Goal: Task Accomplishment & Management: Manage account settings

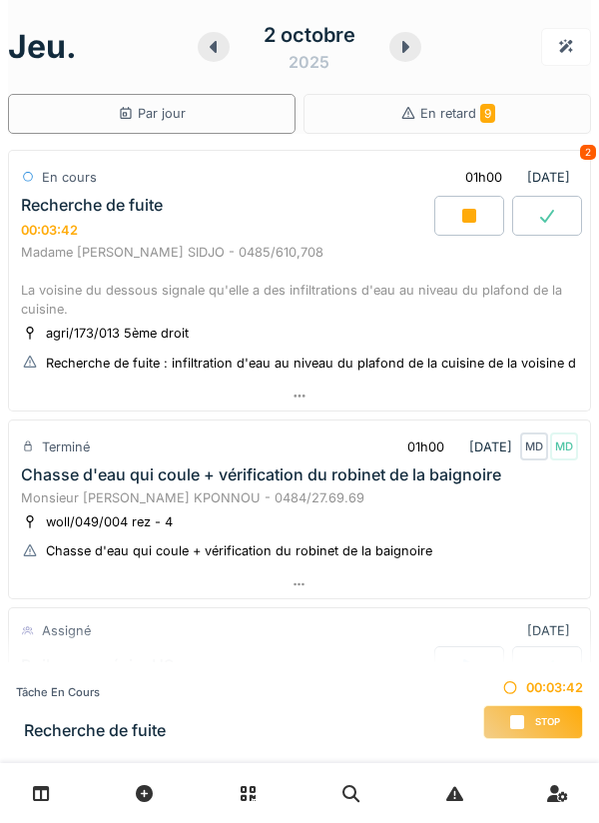
click at [463, 404] on div at bounding box center [299, 396] width 581 height 29
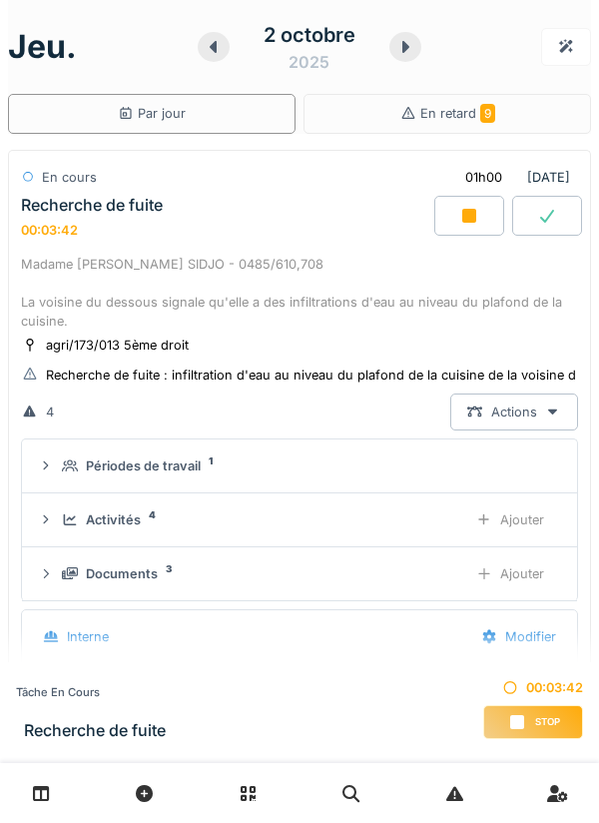
scroll to position [70, 0]
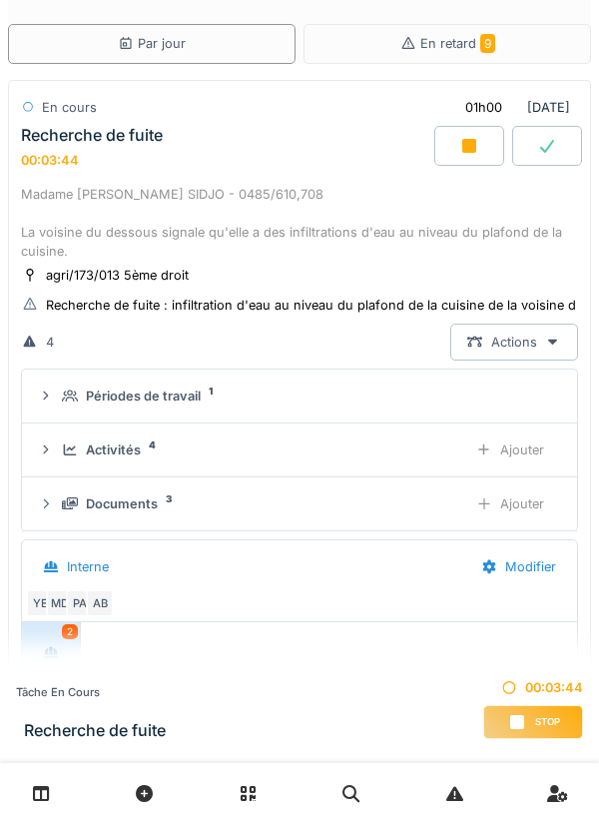
click at [493, 304] on div "Recherche de fuite : infiltration d'eau au niveau du plafond de la cuisine de l…" at bounding box center [348, 305] width 605 height 19
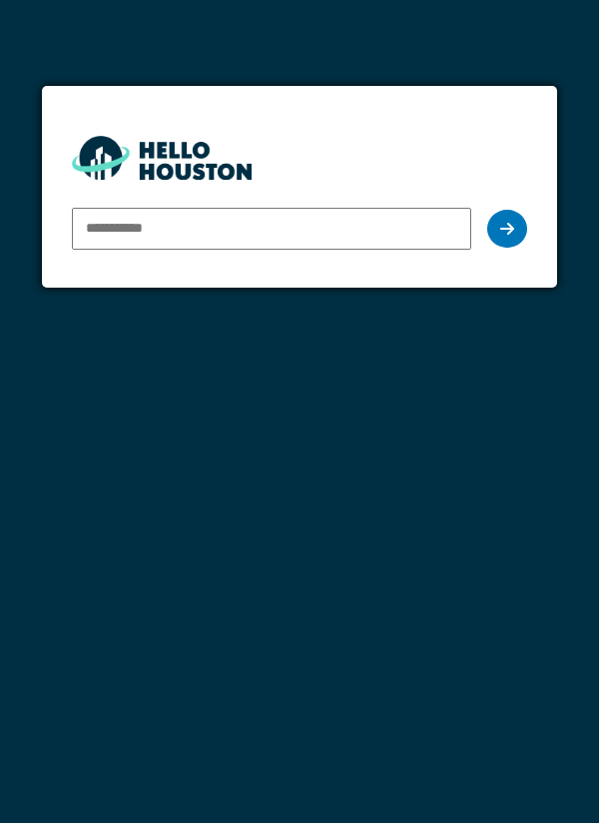
click at [404, 231] on input "email" at bounding box center [272, 229] width 401 height 42
type input "**********"
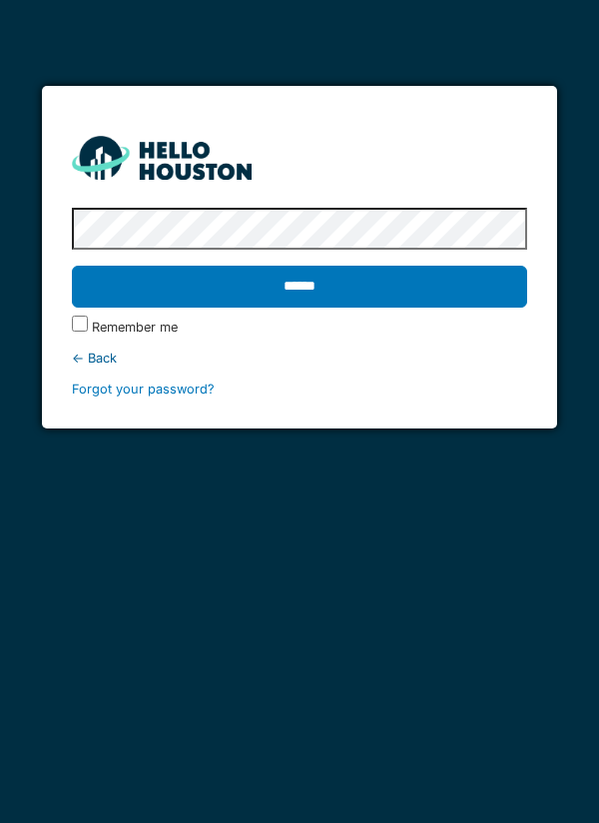
click at [447, 298] on input "******" at bounding box center [300, 287] width 456 height 42
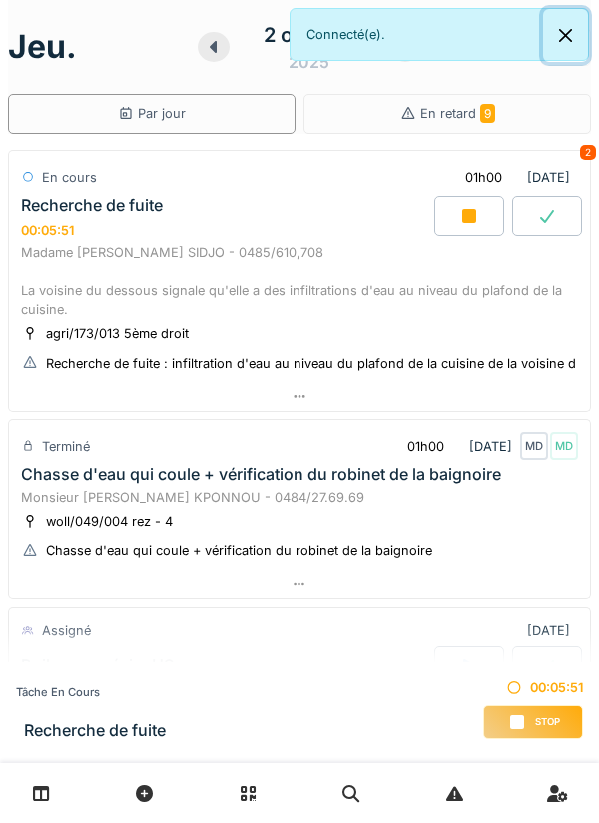
click at [557, 47] on button "Close" at bounding box center [565, 35] width 45 height 53
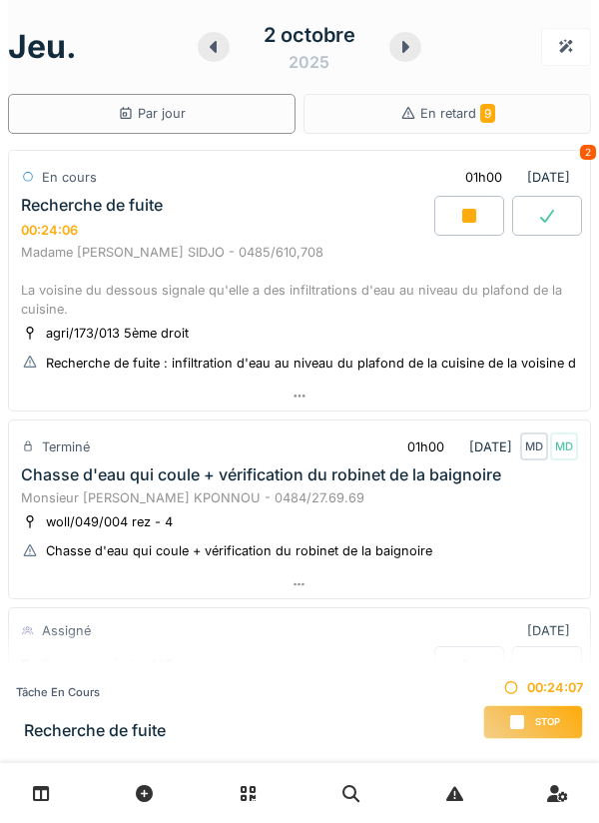
click at [496, 596] on div at bounding box center [299, 584] width 581 height 29
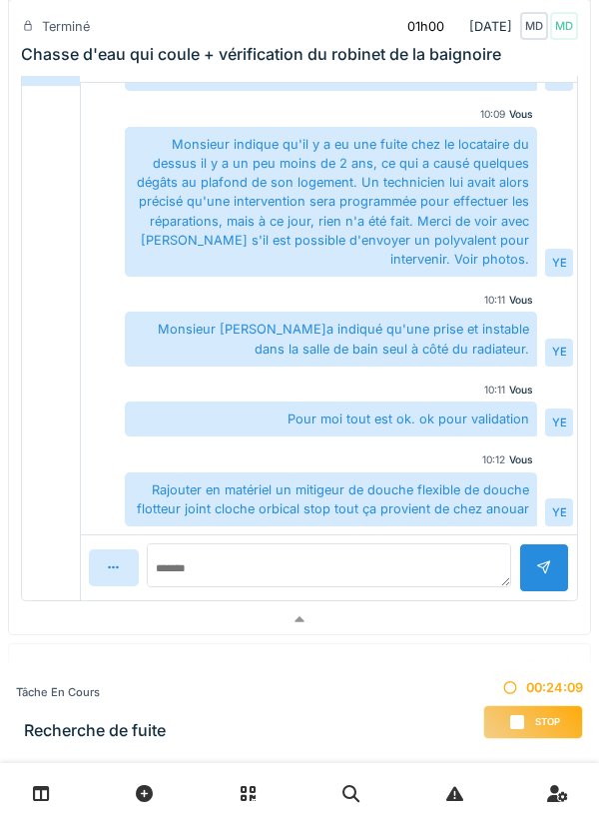
scroll to position [858, 0]
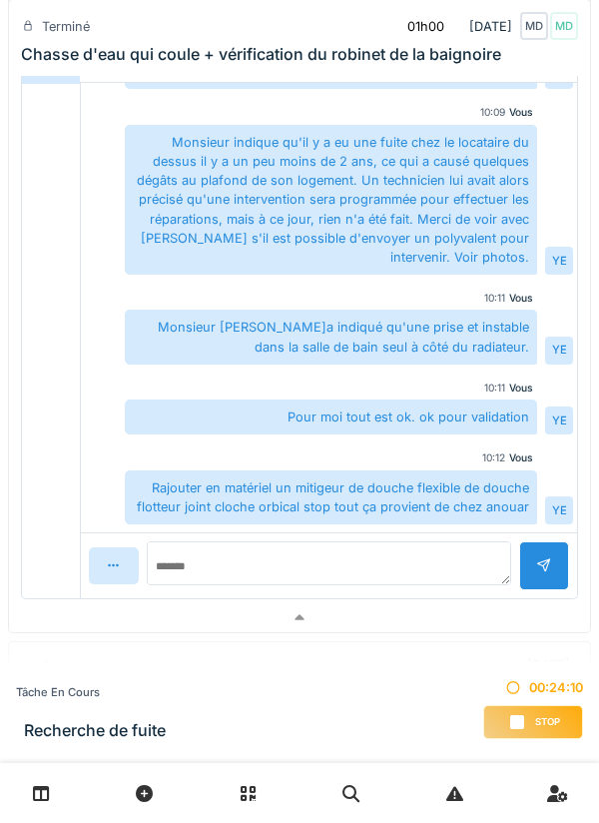
click at [497, 627] on div at bounding box center [299, 617] width 581 height 29
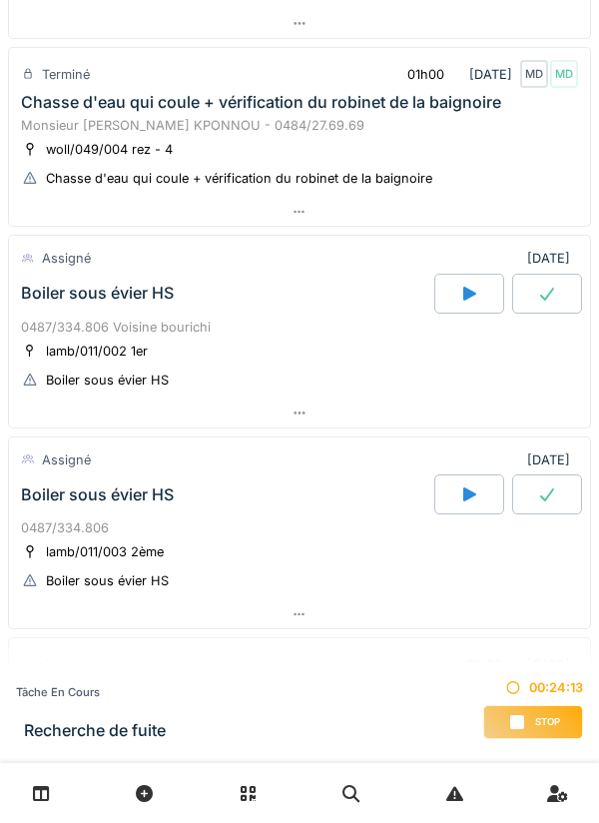
scroll to position [0, 0]
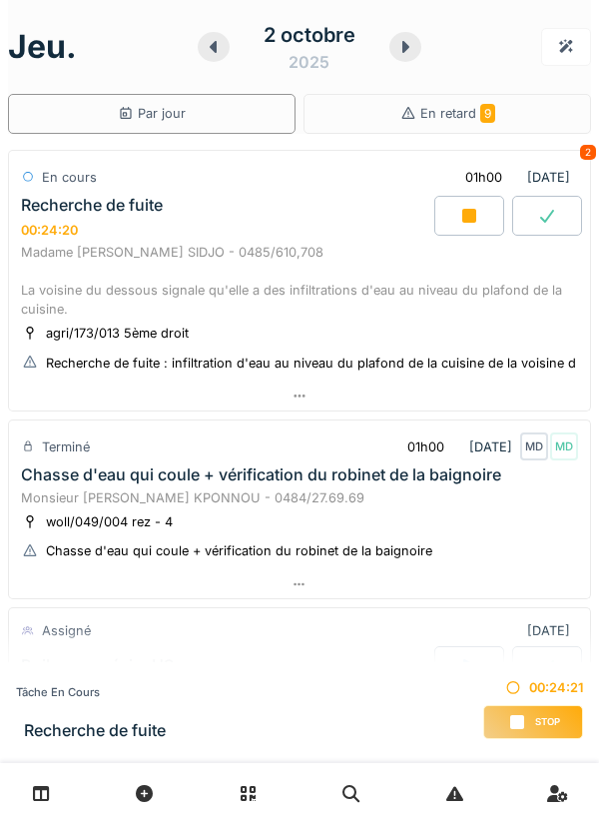
click at [502, 369] on div "Recherche de fuite : infiltration d'eau au niveau du plafond de la cuisine de l…" at bounding box center [348, 363] width 605 height 19
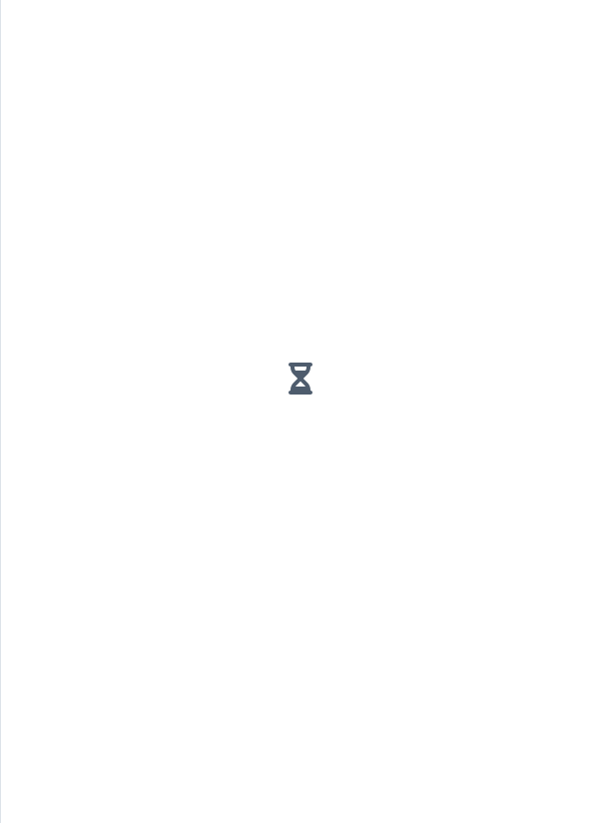
click at [500, 401] on div at bounding box center [300, 378] width 566 height 741
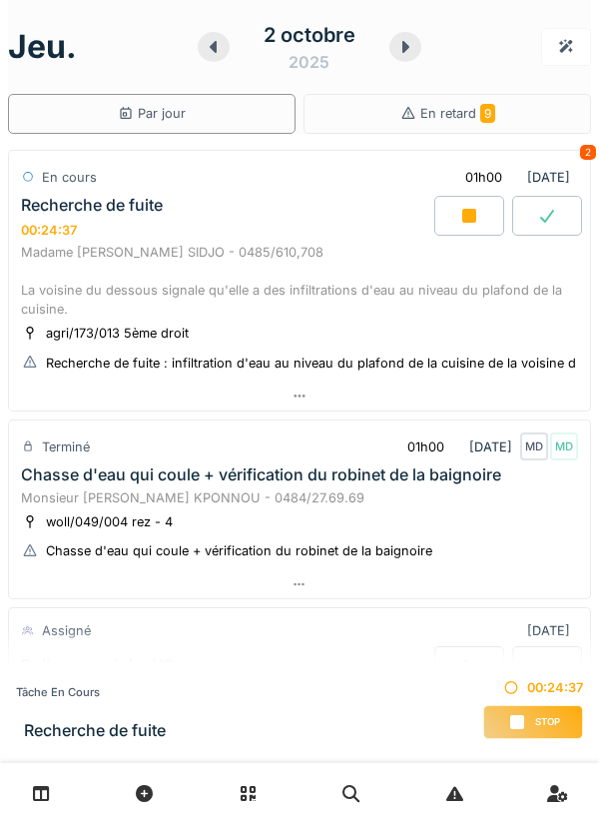
click at [476, 405] on div at bounding box center [299, 396] width 581 height 29
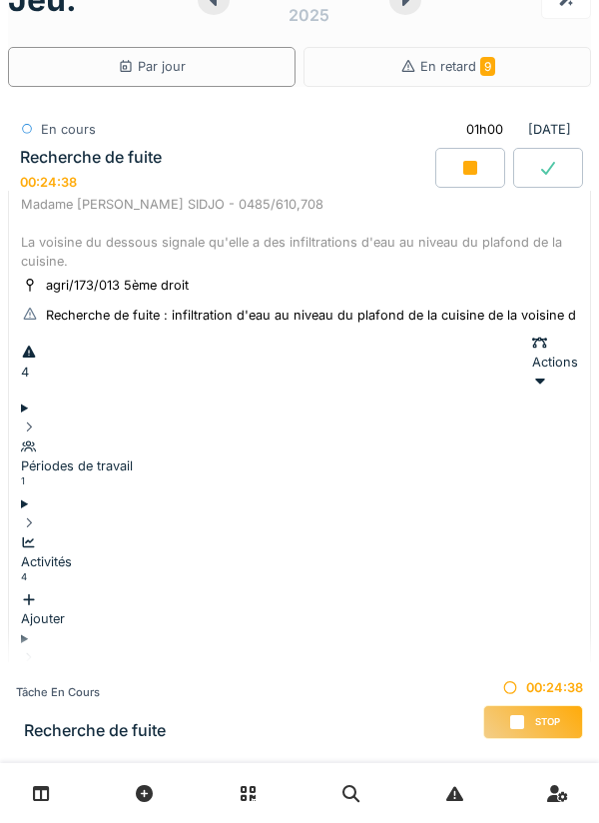
scroll to position [70, 0]
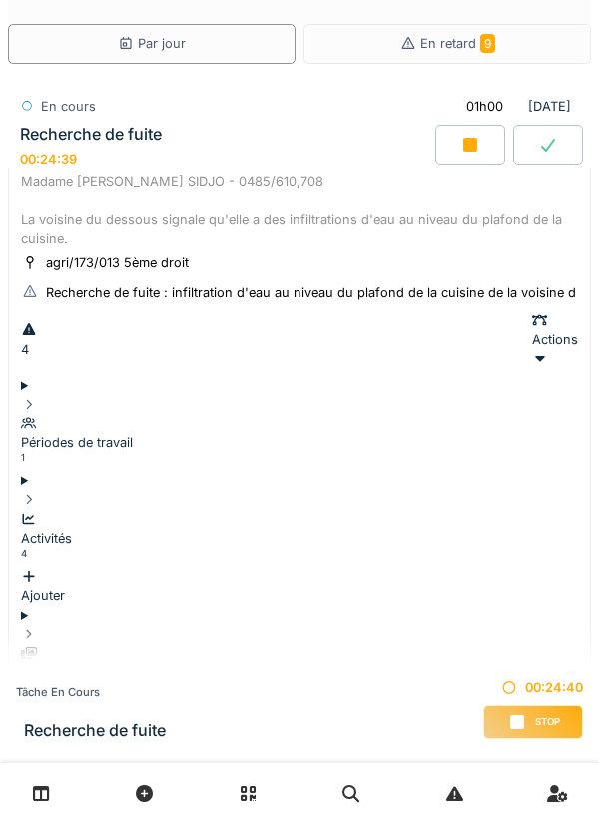
click at [538, 462] on div "Ajouter" at bounding box center [299, 721] width 557 height 38
click at [378, 462] on div "Documents 21" at bounding box center [299, 673] width 557 height 58
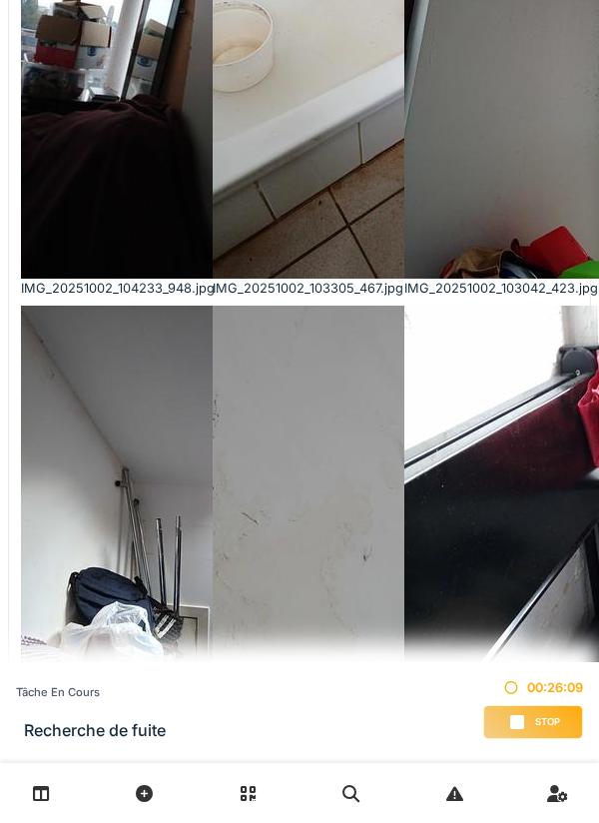
scroll to position [1632, 0]
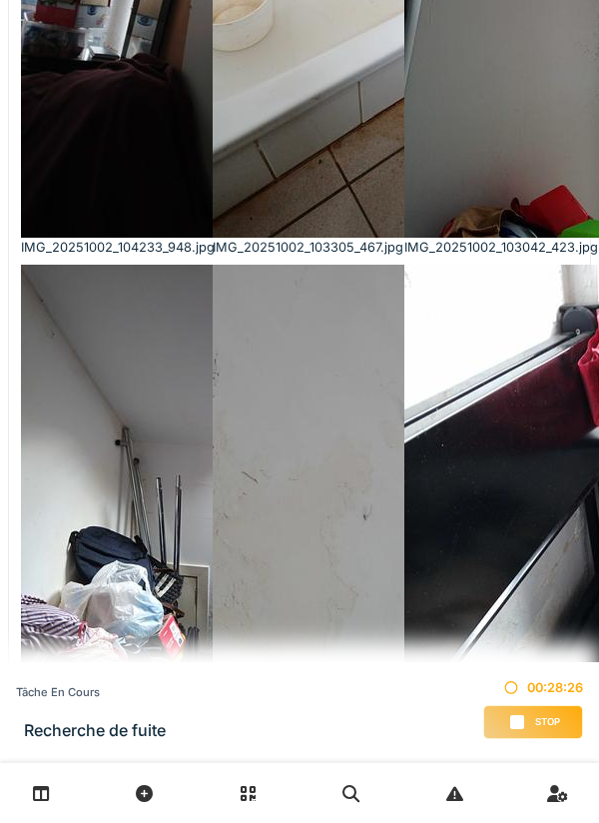
type textarea "*"
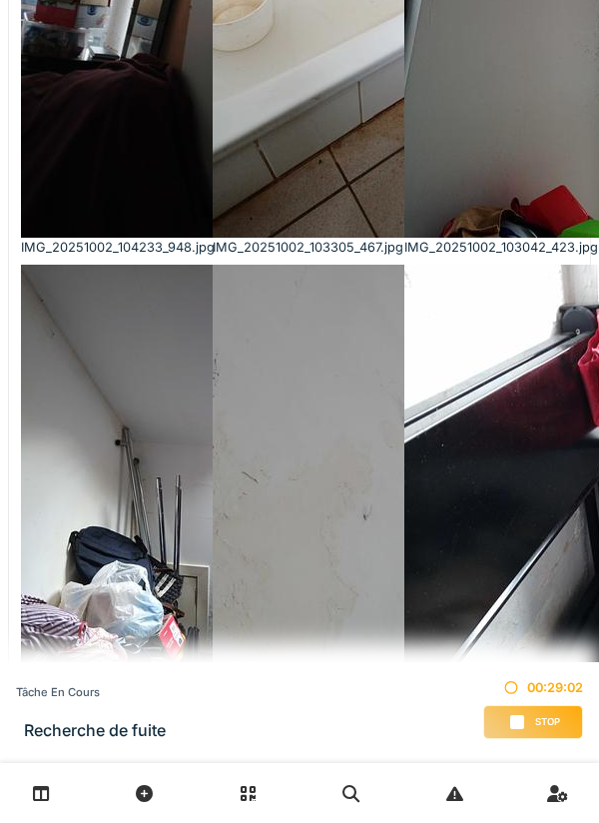
scroll to position [0, 0]
type textarea "*"
type textarea "**********"
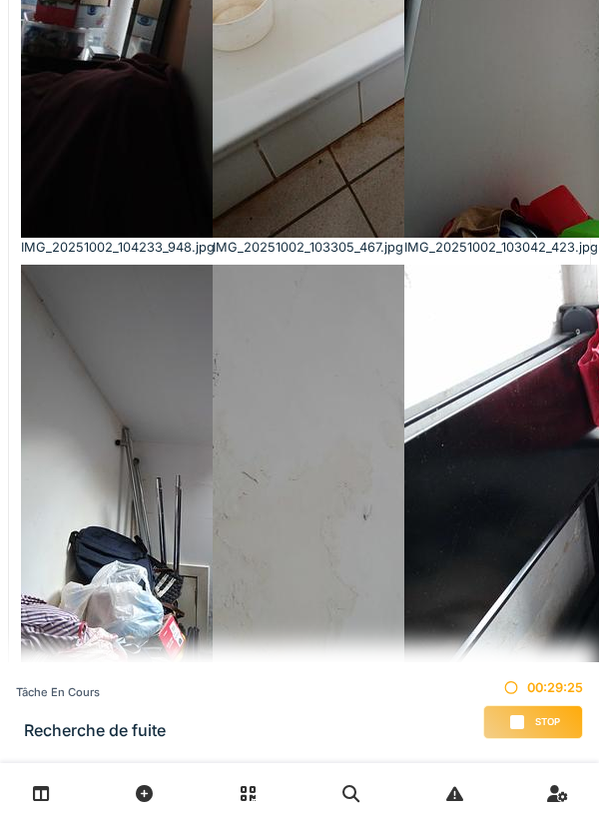
scroll to position [0, 0]
type textarea "**********"
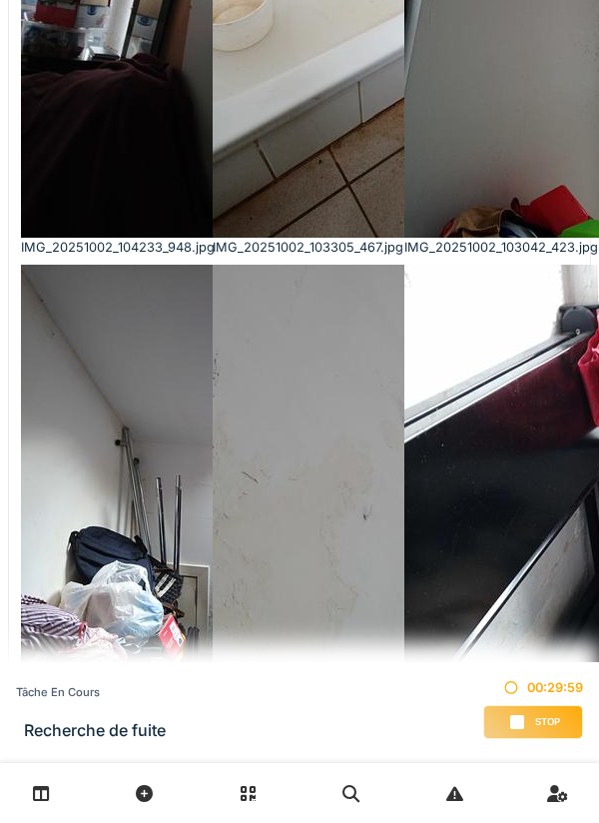
scroll to position [15, 0]
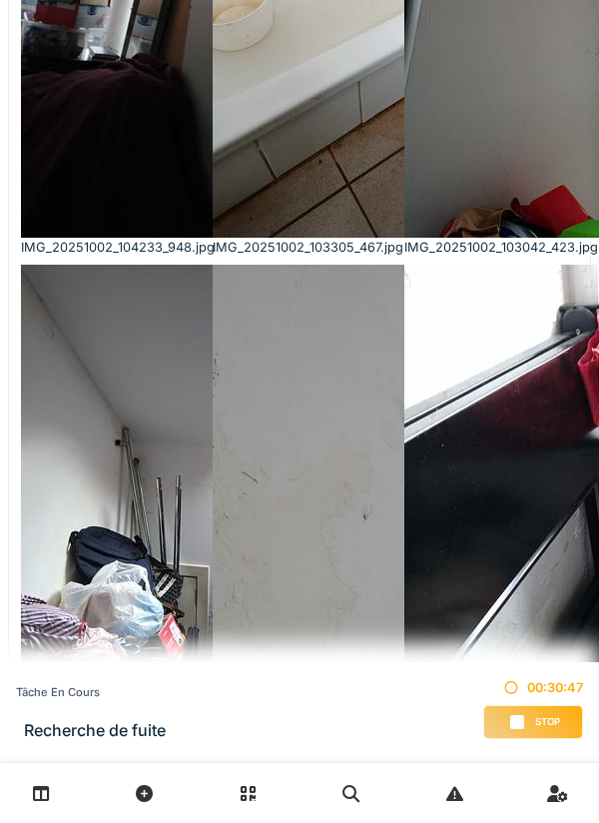
type textarea "**********"
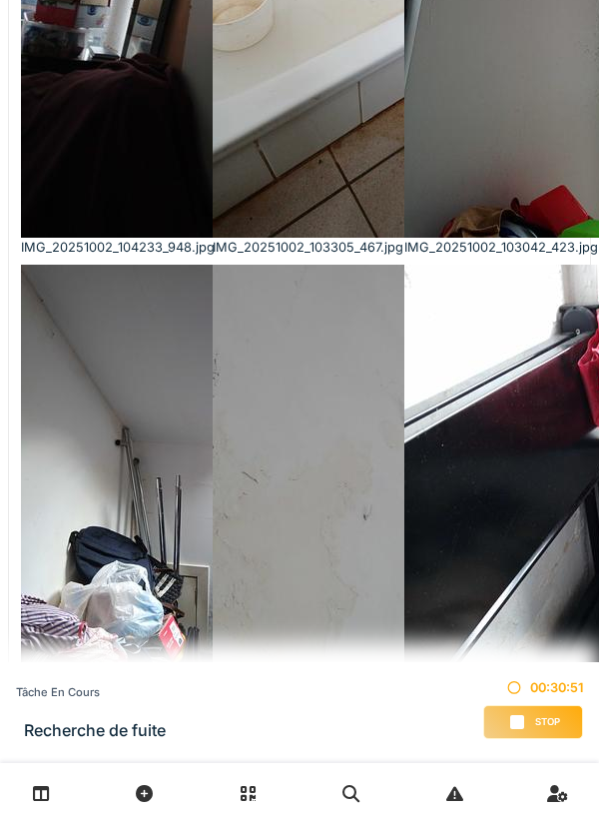
scroll to position [0, 0]
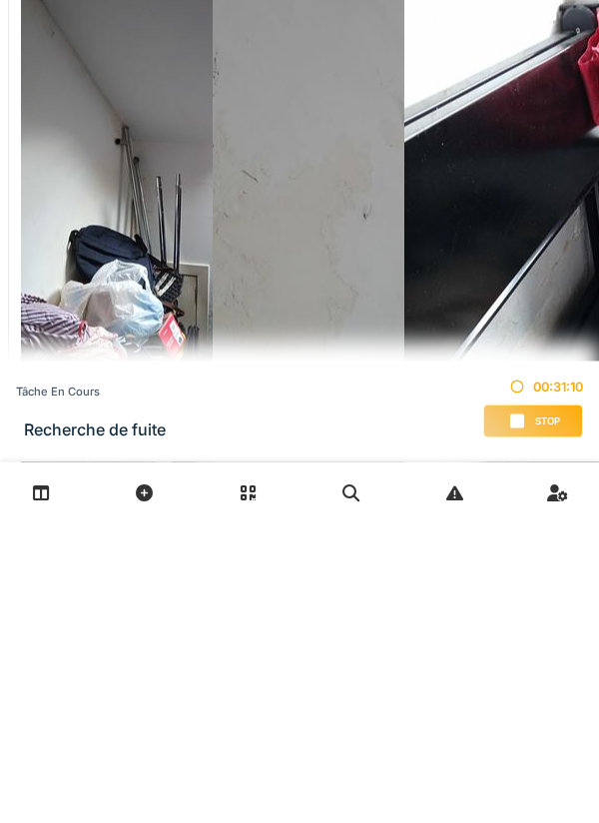
scroll to position [47, 0]
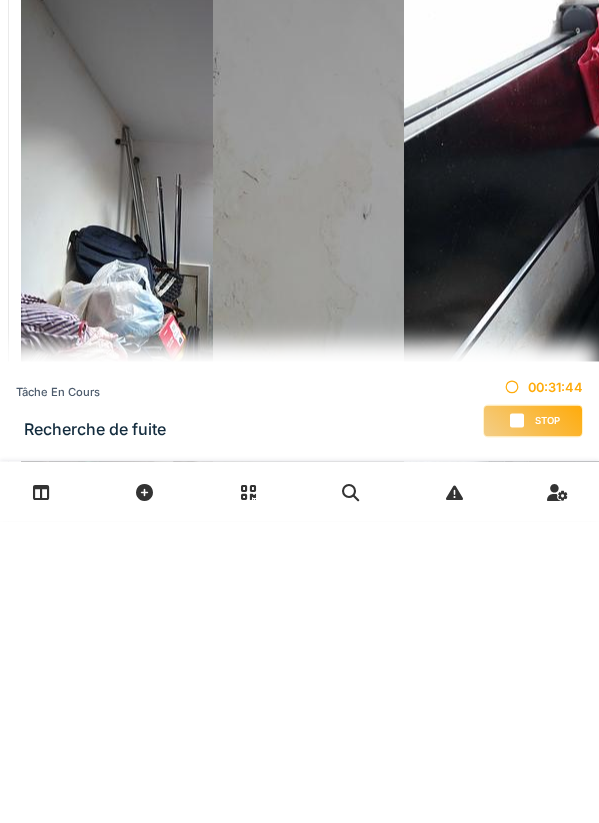
type textarea "**********"
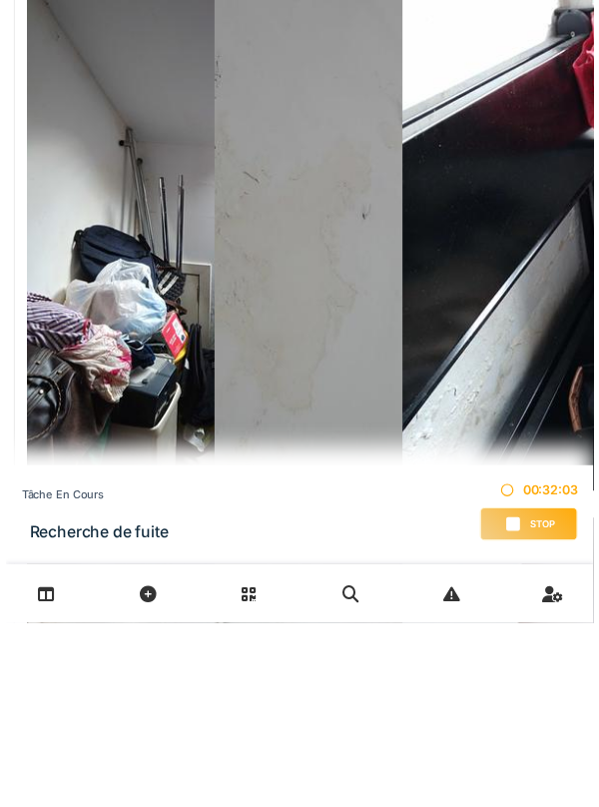
scroll to position [23, 0]
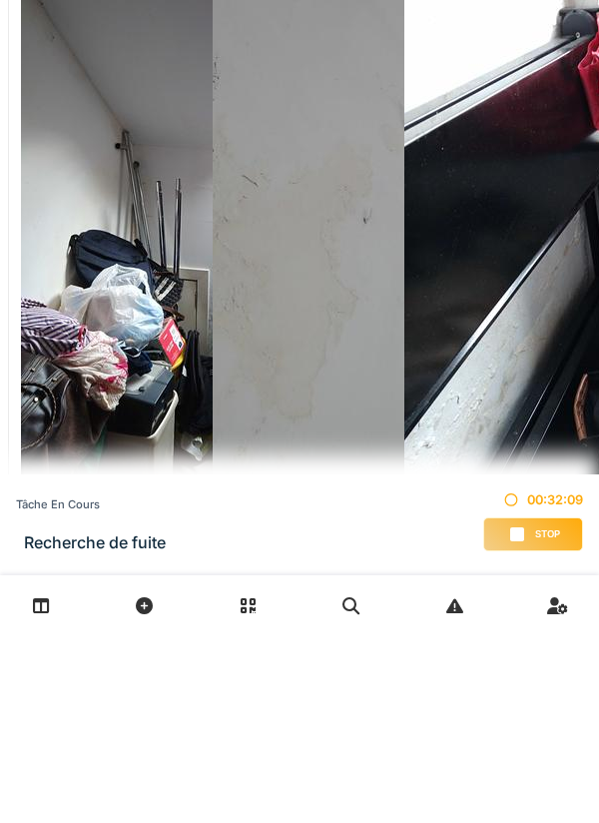
type textarea "**********"
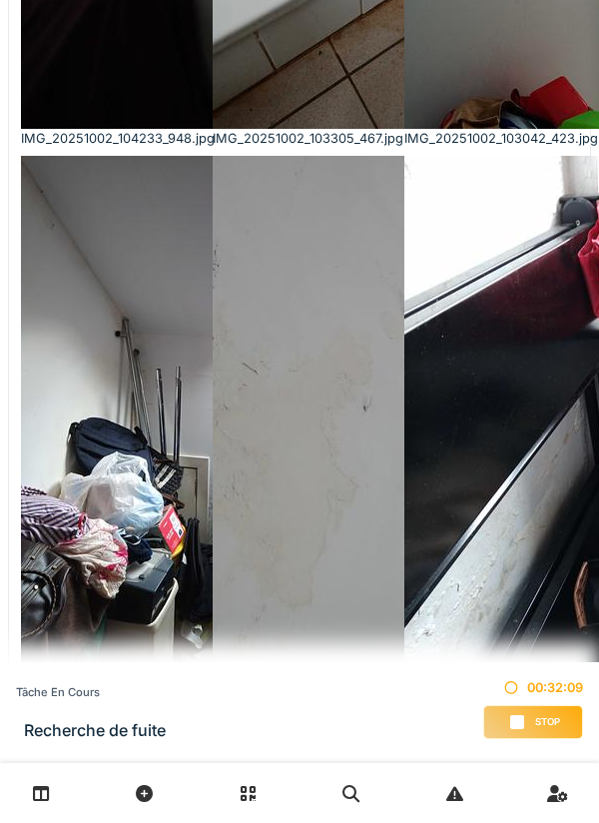
scroll to position [0, 0]
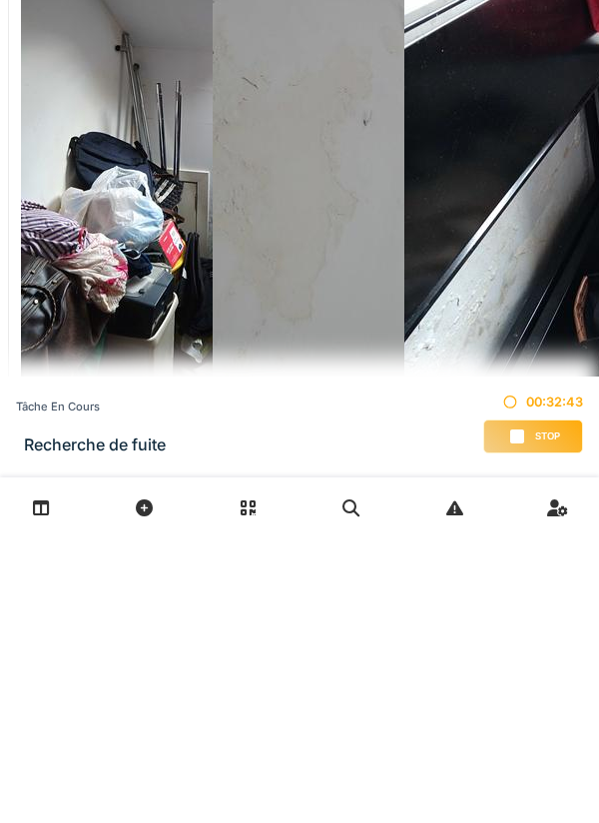
scroll to position [47, 0]
type textarea "**********"
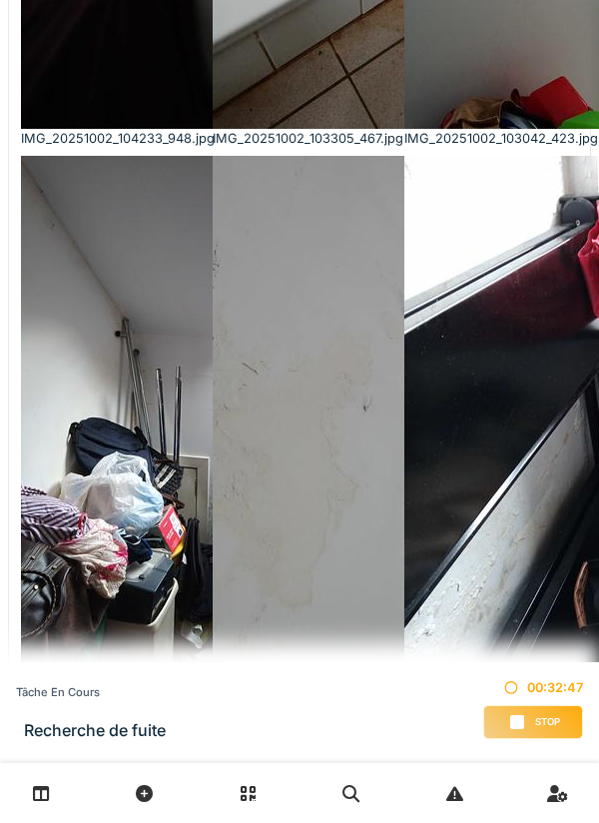
scroll to position [196, 0]
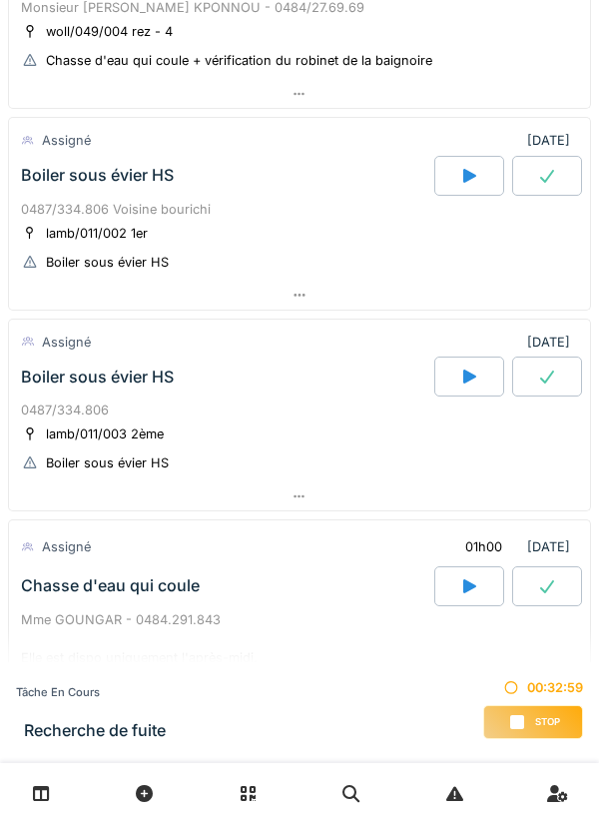
scroll to position [0, 0]
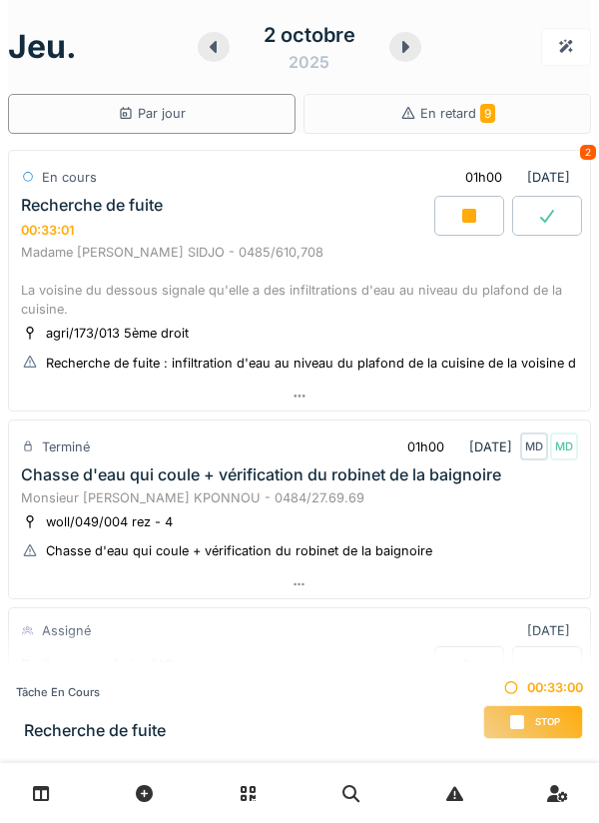
click at [496, 393] on div at bounding box center [299, 396] width 581 height 29
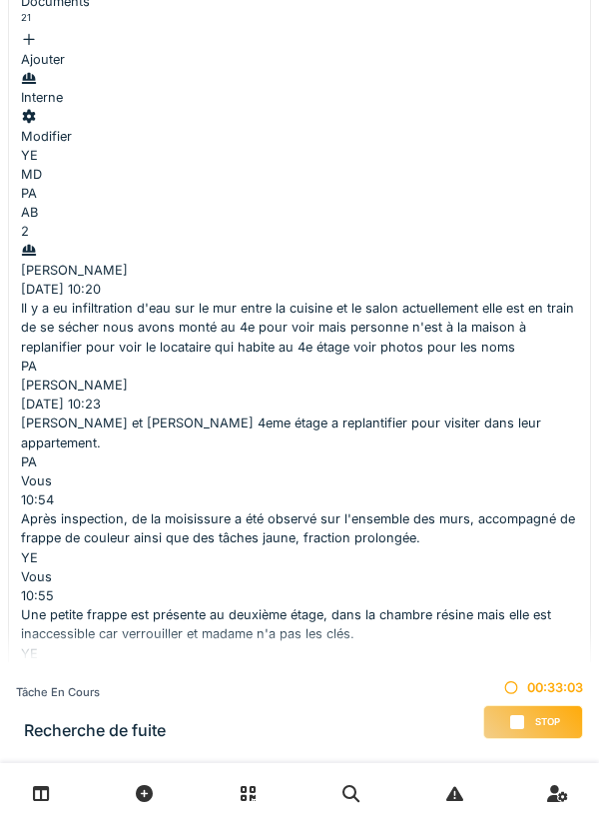
scroll to position [739, 0]
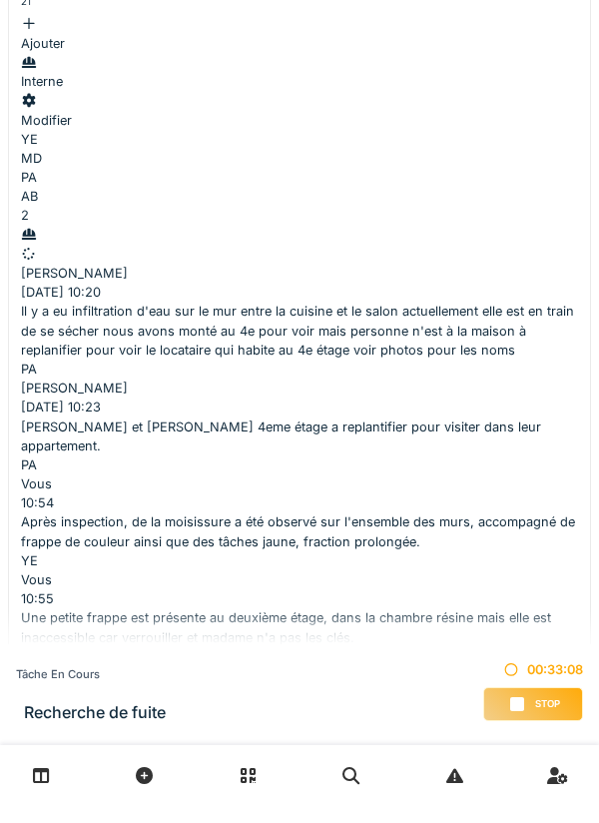
type textarea "**********"
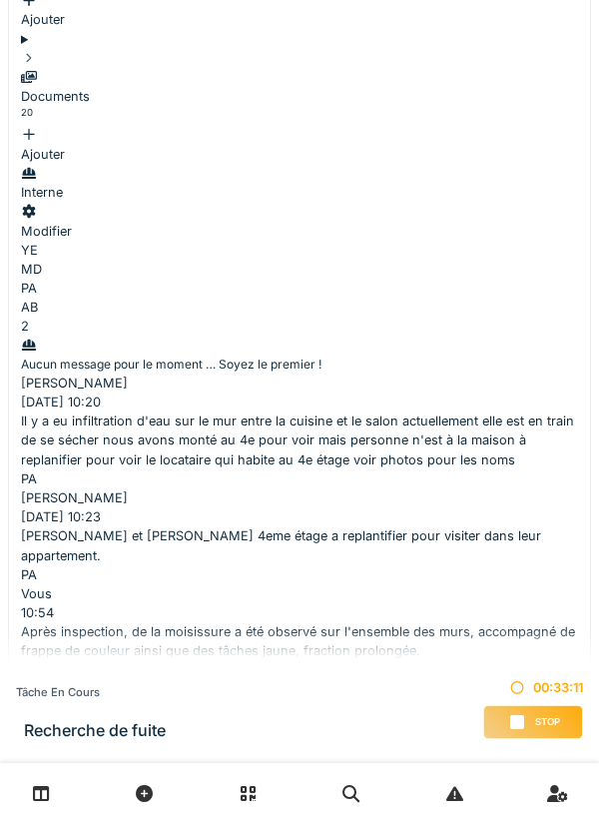
scroll to position [267, 0]
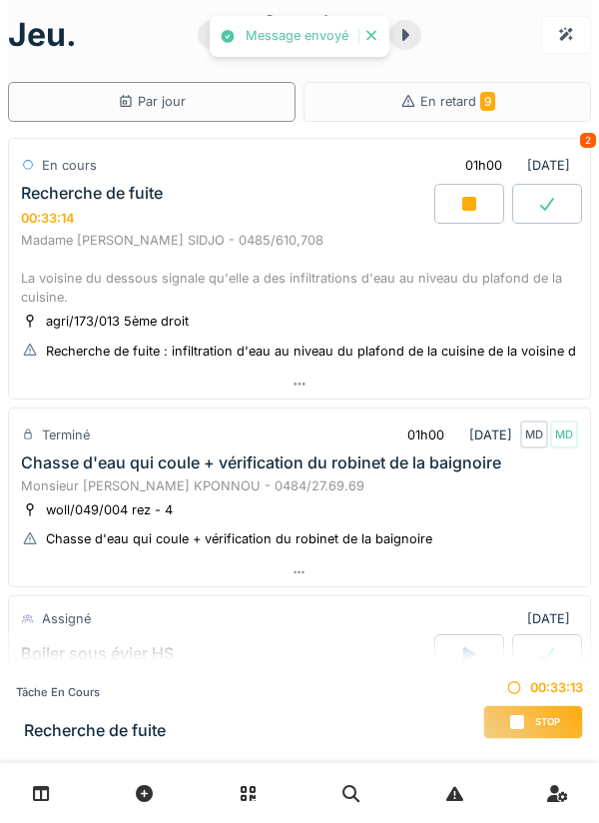
scroll to position [0, 0]
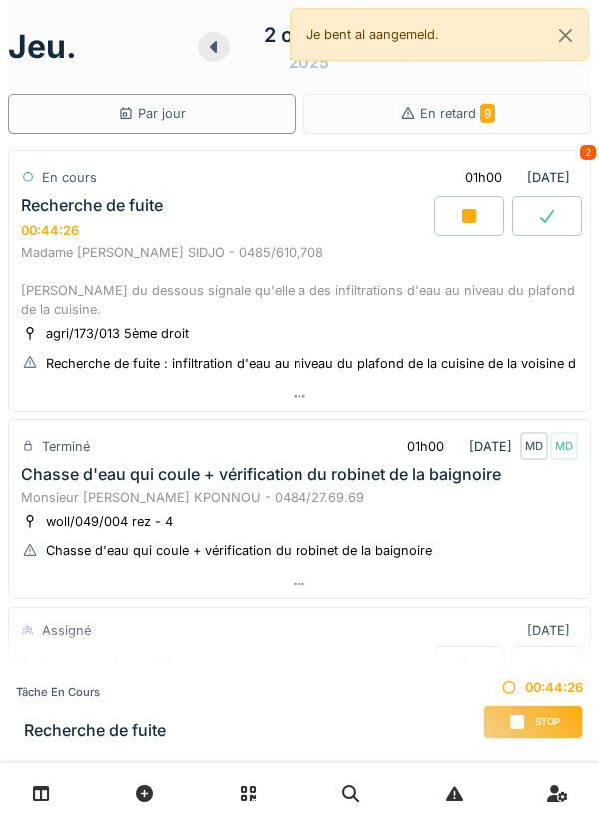
click at [498, 395] on div at bounding box center [299, 396] width 581 height 29
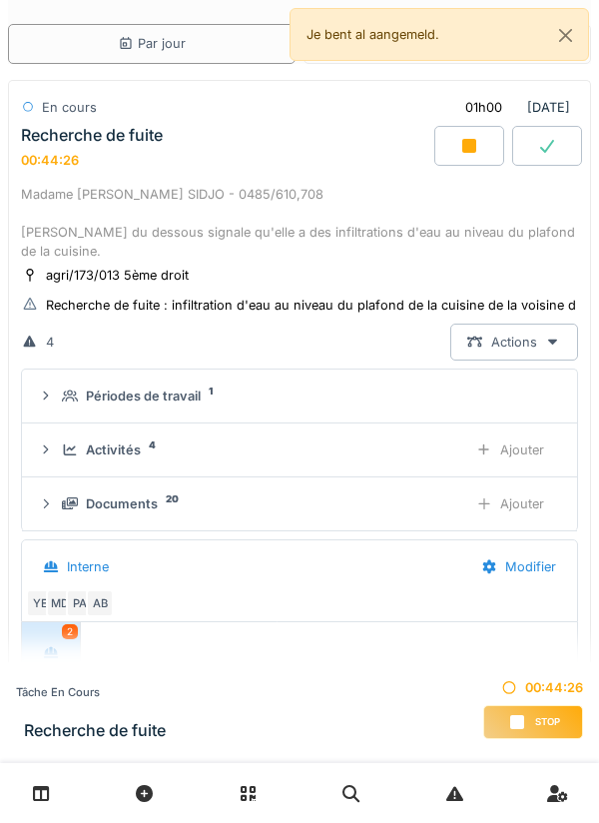
scroll to position [267, 0]
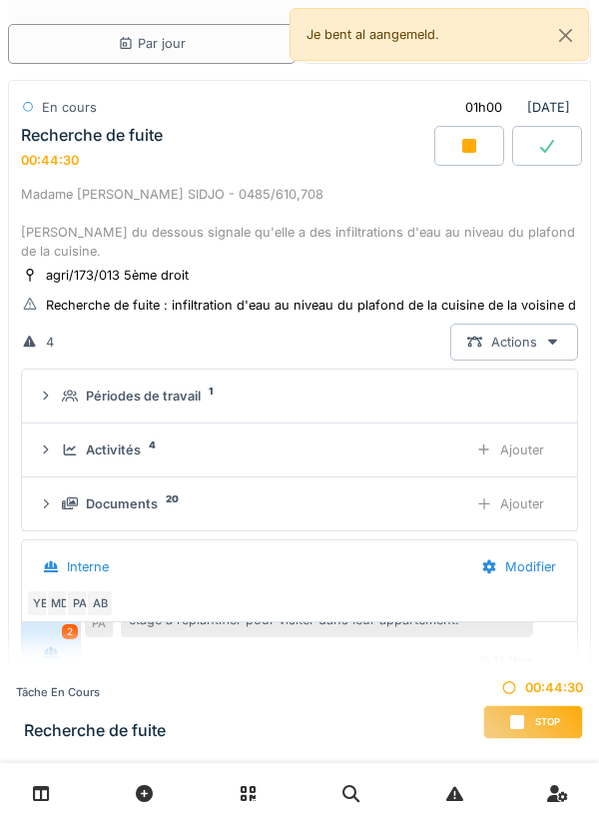
click at [359, 491] on div "Documents 20 Ajouter" at bounding box center [299, 503] width 523 height 37
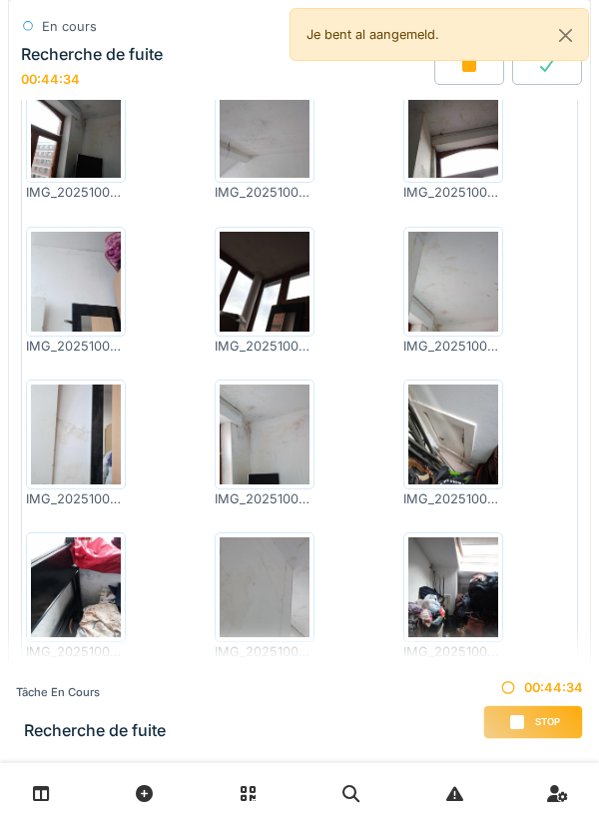
scroll to position [685, 0]
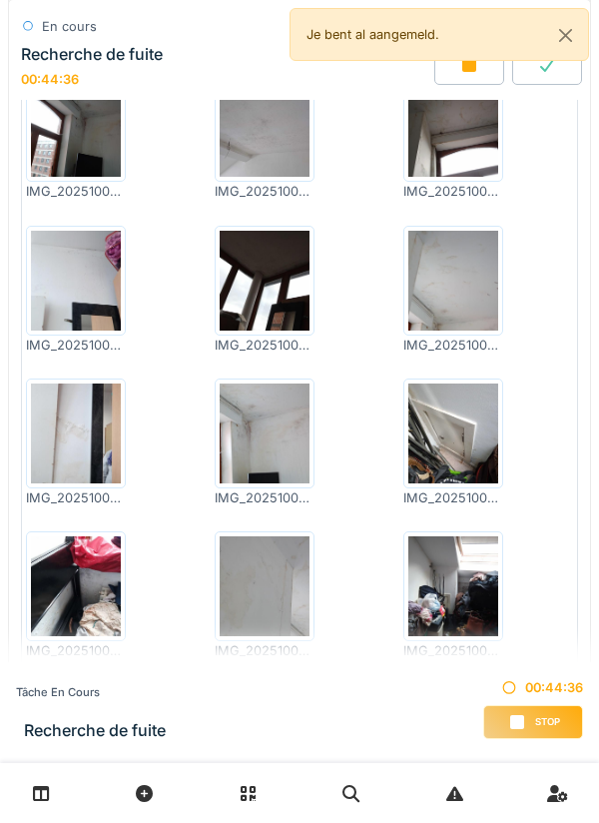
click at [462, 458] on img at bounding box center [454, 434] width 90 height 100
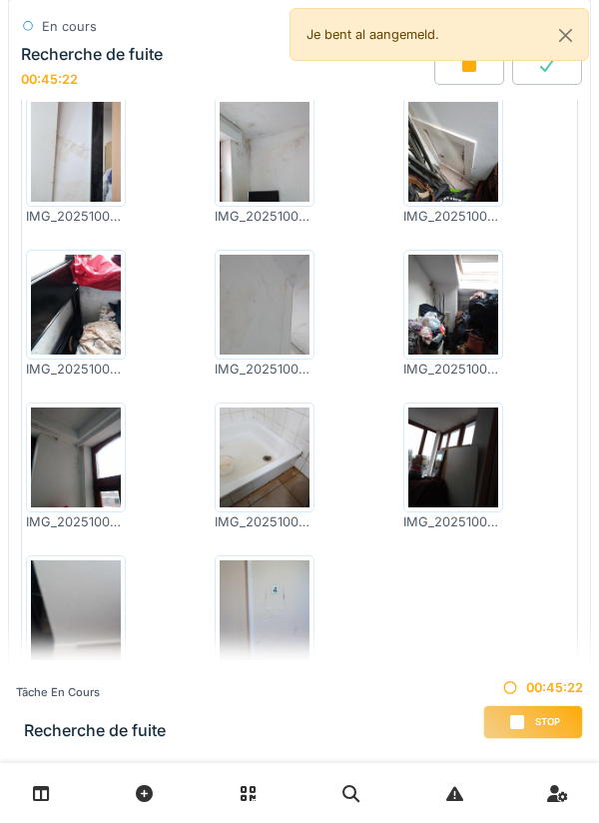
scroll to position [926, 0]
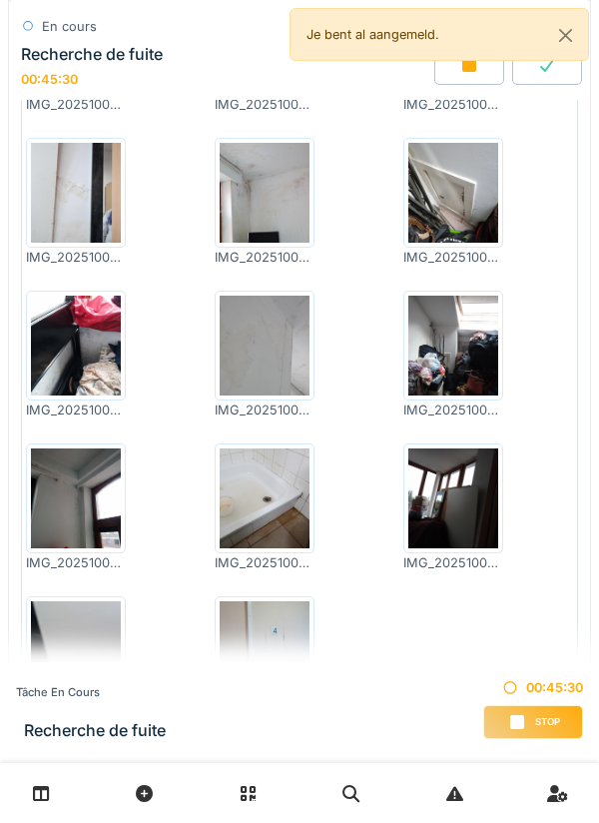
click at [457, 356] on img at bounding box center [454, 346] width 90 height 100
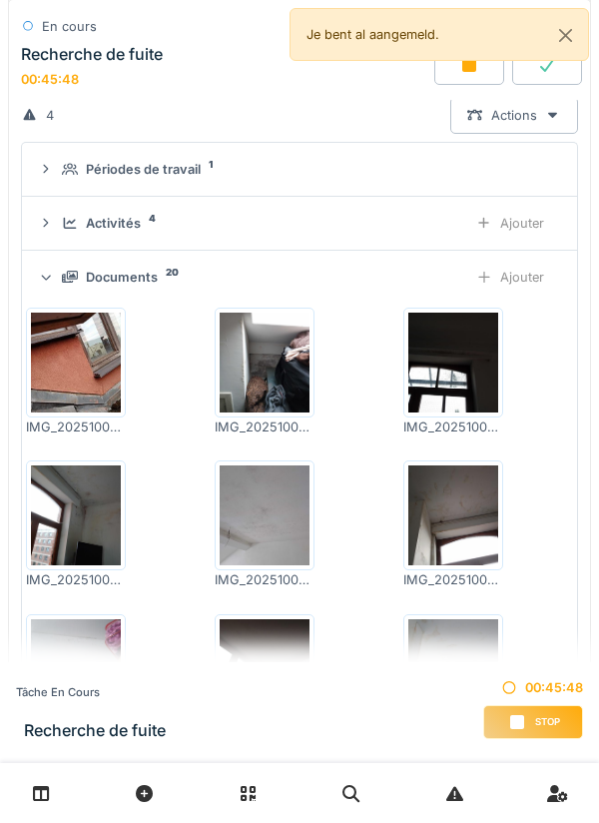
scroll to position [216, 0]
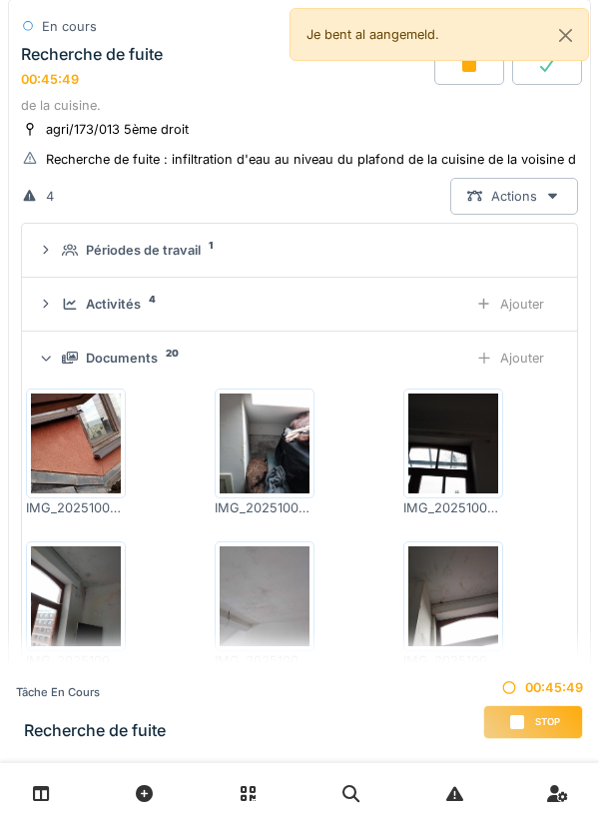
click at [502, 347] on div "Ajouter" at bounding box center [510, 358] width 102 height 37
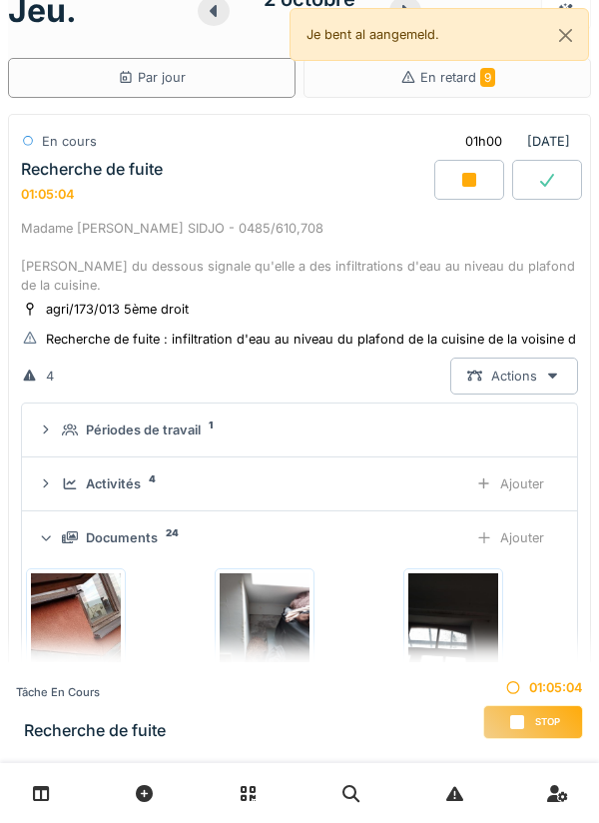
scroll to position [43, 0]
